Goal: Find specific page/section: Find specific page/section

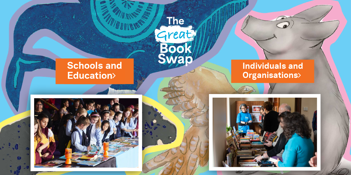
click at [108, 66] on link "Schools and Education" at bounding box center [94, 70] width 55 height 23
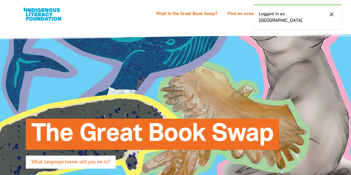
select select "primary-school"
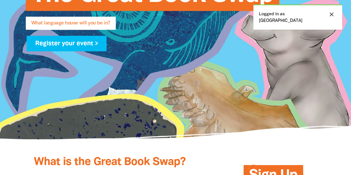
scroll to position [83, 0]
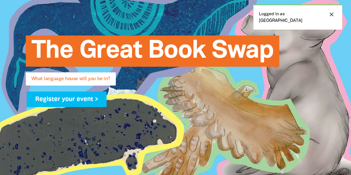
click at [284, 16] on div "close Logged in as [GEOGRAPHIC_DATA]" at bounding box center [297, 16] width 89 height 25
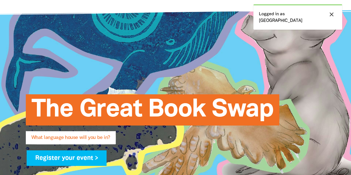
scroll to position [0, 0]
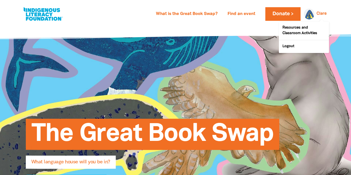
click at [316, 13] on link "Clare" at bounding box center [321, 14] width 10 height 4
click at [306, 32] on link "Resources and Classroom Activities" at bounding box center [303, 31] width 50 height 18
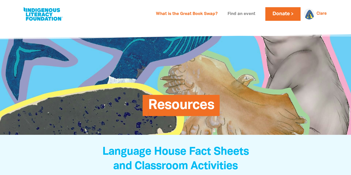
click at [244, 16] on link "Find an event" at bounding box center [241, 14] width 34 height 9
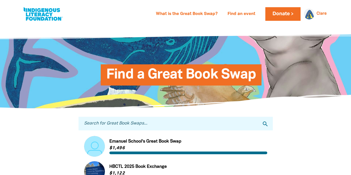
click at [226, 123] on input "Search for Great Book Swaps..." at bounding box center [175, 124] width 194 height 14
type input "arawa"
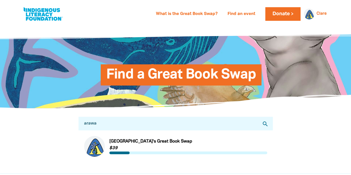
click at [147, 143] on link "Link to [GEOGRAPHIC_DATA]'s Great Book Swap" at bounding box center [175, 146] width 183 height 21
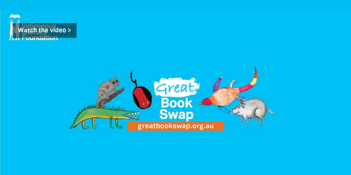
scroll to position [582, 0]
